Goal: Task Accomplishment & Management: Complete application form

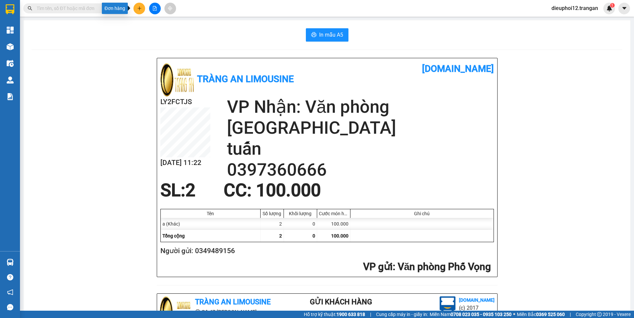
click at [141, 12] on button at bounding box center [139, 9] width 12 height 12
click at [163, 24] on div "Tạo đơn hàng" at bounding box center [165, 24] width 29 height 7
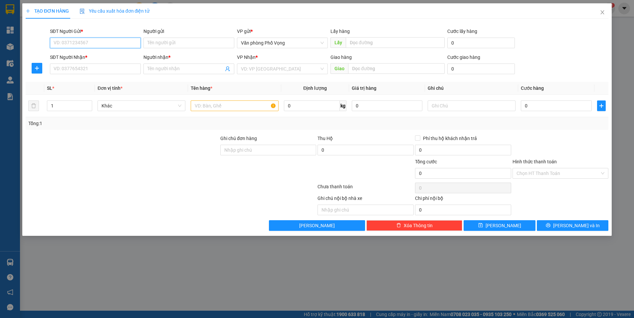
click at [81, 47] on input "SĐT Người Gửi *" at bounding box center [95, 43] width 91 height 11
click at [81, 46] on input "SĐT Người Gửi *" at bounding box center [95, 43] width 91 height 11
type input "0945451888"
click at [80, 68] on input "SĐT Người Nhận *" at bounding box center [95, 69] width 91 height 11
type input "0978005650"
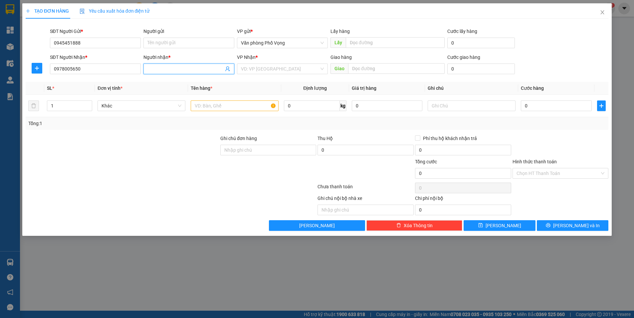
click at [164, 69] on input "Người nhận *" at bounding box center [185, 68] width 76 height 7
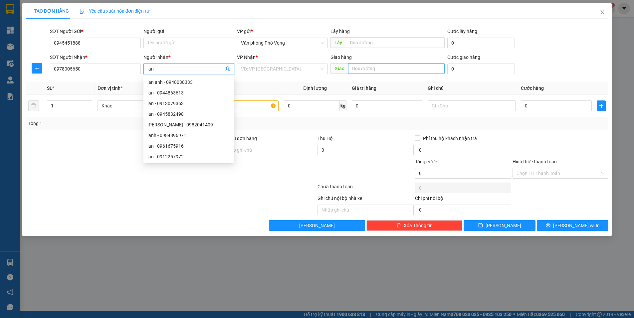
type input "lan"
click at [385, 68] on input "text" at bounding box center [396, 68] width 97 height 11
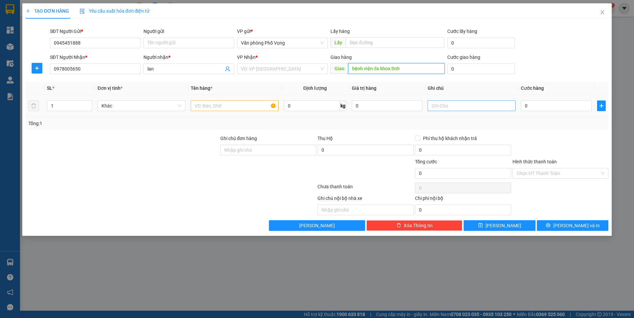
type input "bệnh viện đa khoa tỉnh"
click at [449, 105] on input "text" at bounding box center [472, 106] width 88 height 11
type input "trả tận nơi"
click at [520, 103] on td "0" at bounding box center [556, 106] width 76 height 22
click at [523, 104] on input "0" at bounding box center [556, 106] width 71 height 11
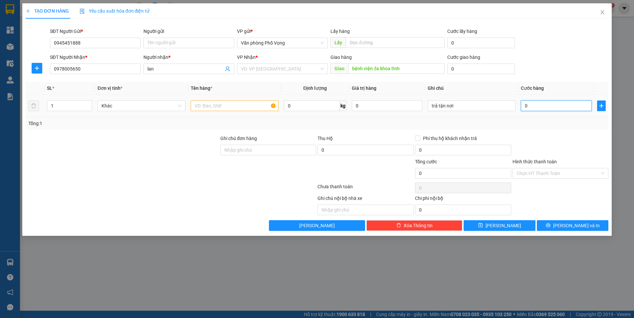
type input "6"
type input "60"
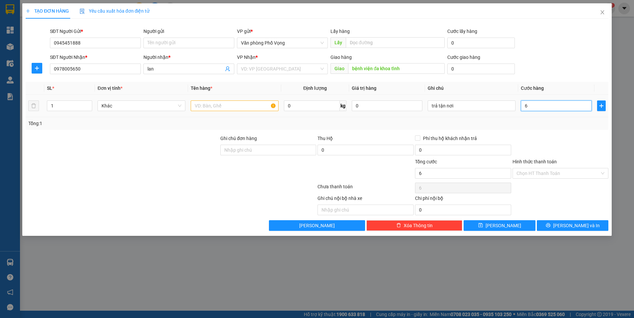
type input "60"
type input "600"
type input "6.000"
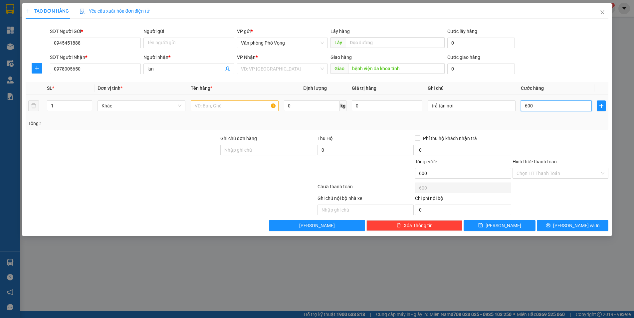
type input "6.000"
type input "60.000"
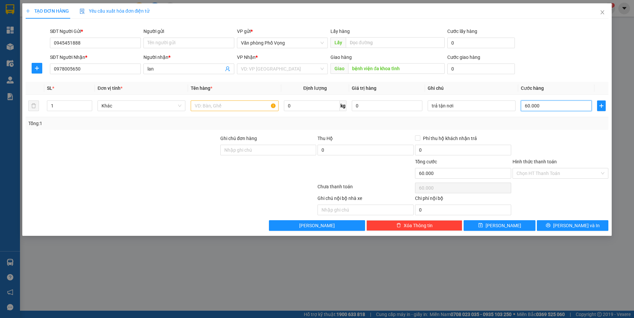
type input "60.000"
click at [259, 62] on div "VP Nhận *" at bounding box center [282, 59] width 91 height 10
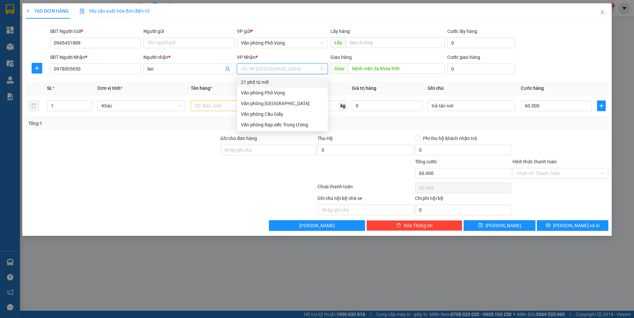
click at [260, 67] on input "search" at bounding box center [280, 69] width 78 height 10
click at [261, 104] on div "Văn phòng [GEOGRAPHIC_DATA]" at bounding box center [282, 103] width 83 height 7
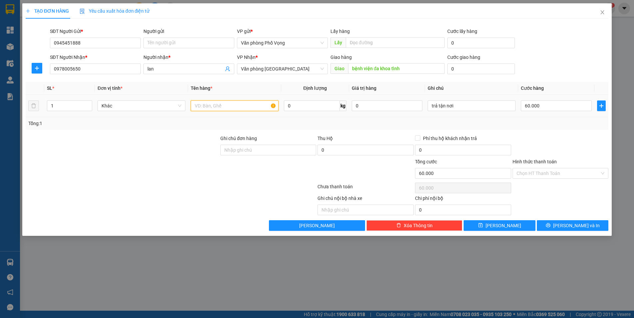
click at [236, 110] on input "text" at bounding box center [235, 106] width 88 height 11
type input "a"
click at [567, 171] on input "Hình thức thanh toán" at bounding box center [558, 173] width 84 height 10
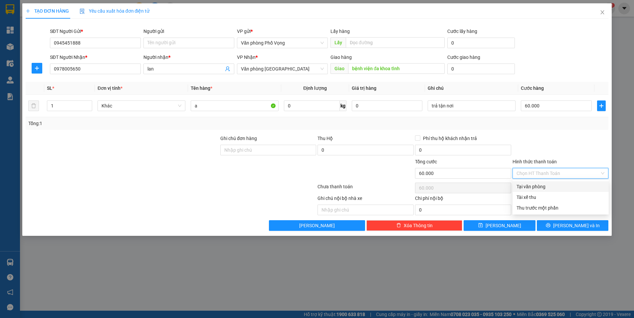
click at [549, 187] on div "Tại văn phòng" at bounding box center [560, 186] width 88 height 7
type input "0"
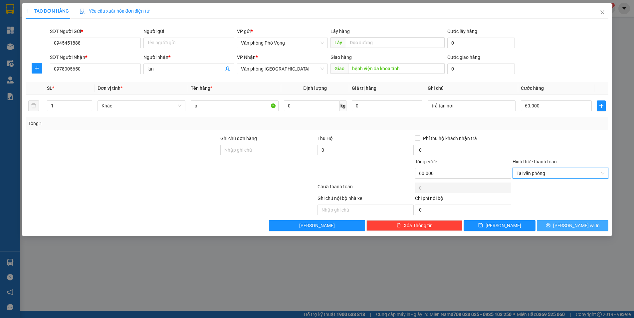
click at [568, 221] on button "[PERSON_NAME] và In" at bounding box center [573, 225] width 72 height 11
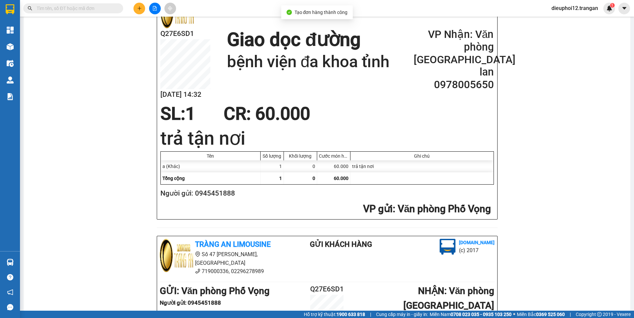
scroll to position [212, 0]
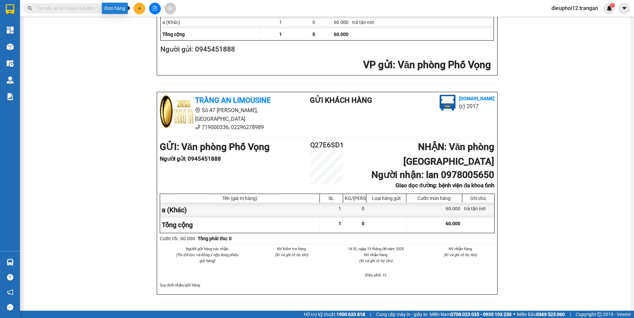
click at [136, 10] on button at bounding box center [139, 9] width 12 height 12
click at [150, 22] on div "Tạo đơn hàng" at bounding box center [162, 25] width 50 height 13
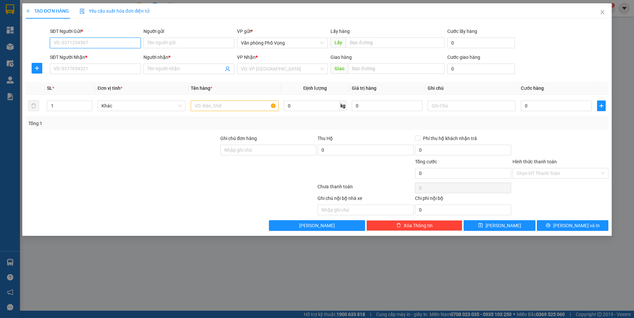
click at [82, 45] on input "SĐT Người Gửi *" at bounding box center [95, 43] width 91 height 11
click at [74, 57] on div "0374518060" at bounding box center [95, 56] width 83 height 7
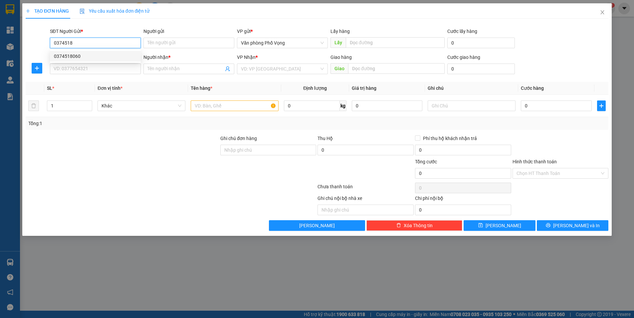
type input "0374518060"
type input "0917635231"
type input "a"
type input "30.000"
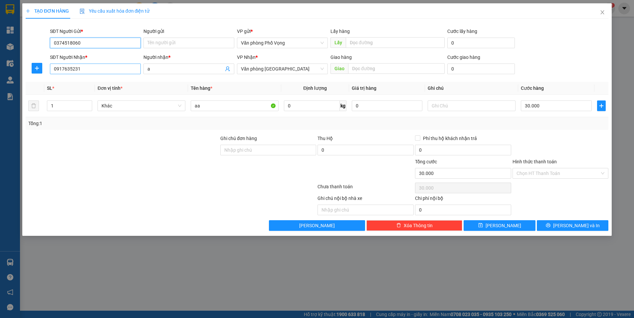
type input "0374518060"
click at [85, 68] on input "0917635231" at bounding box center [95, 69] width 91 height 11
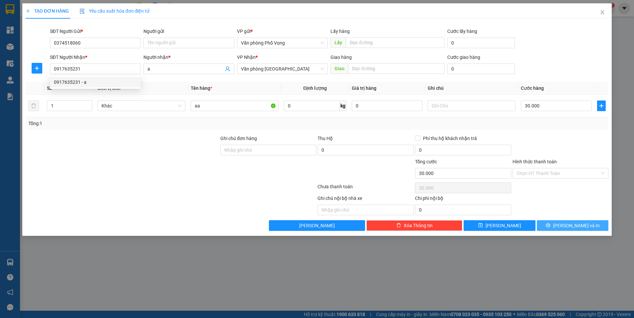
click at [557, 225] on button "[PERSON_NAME] và In" at bounding box center [573, 225] width 72 height 11
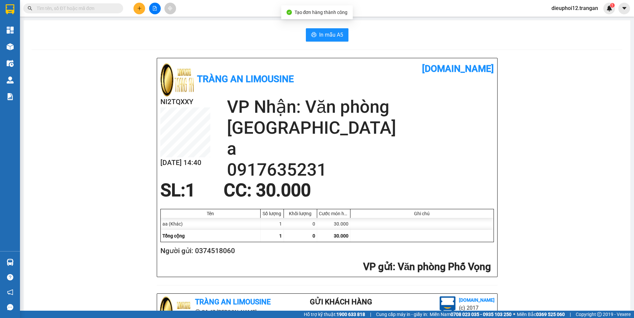
scroll to position [193, 0]
